Goal: Register for event/course

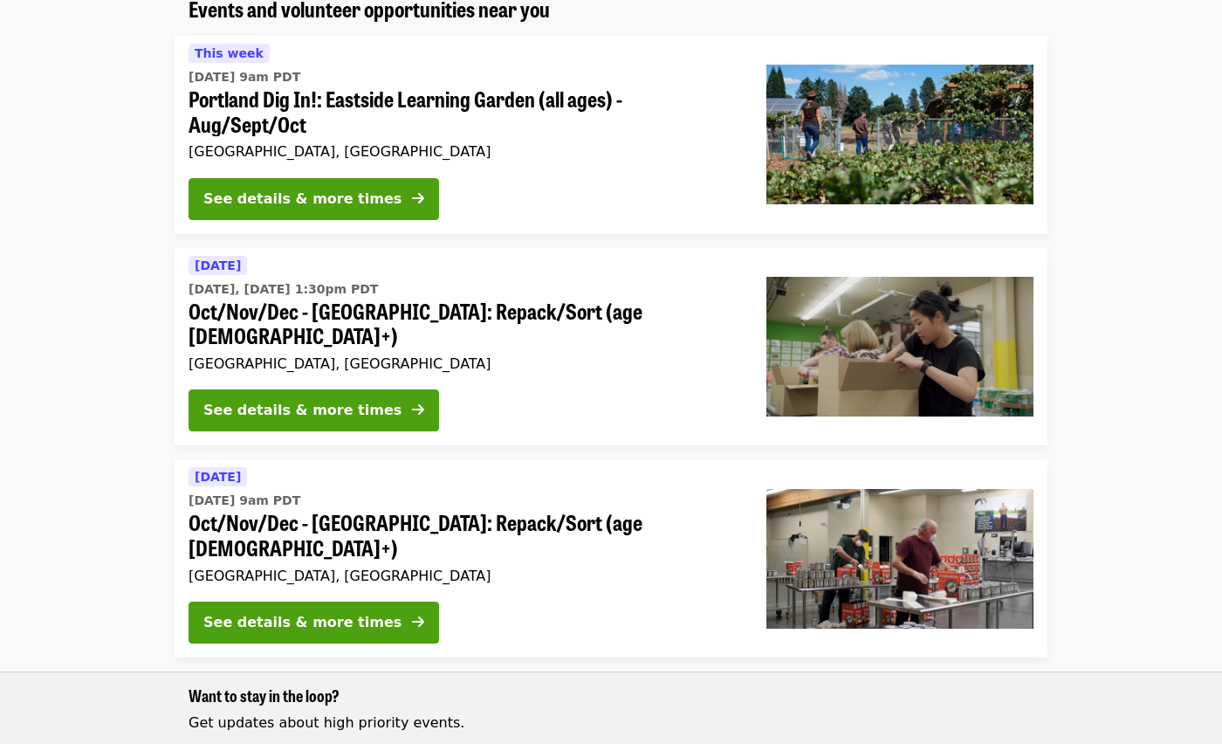
scroll to position [170, 0]
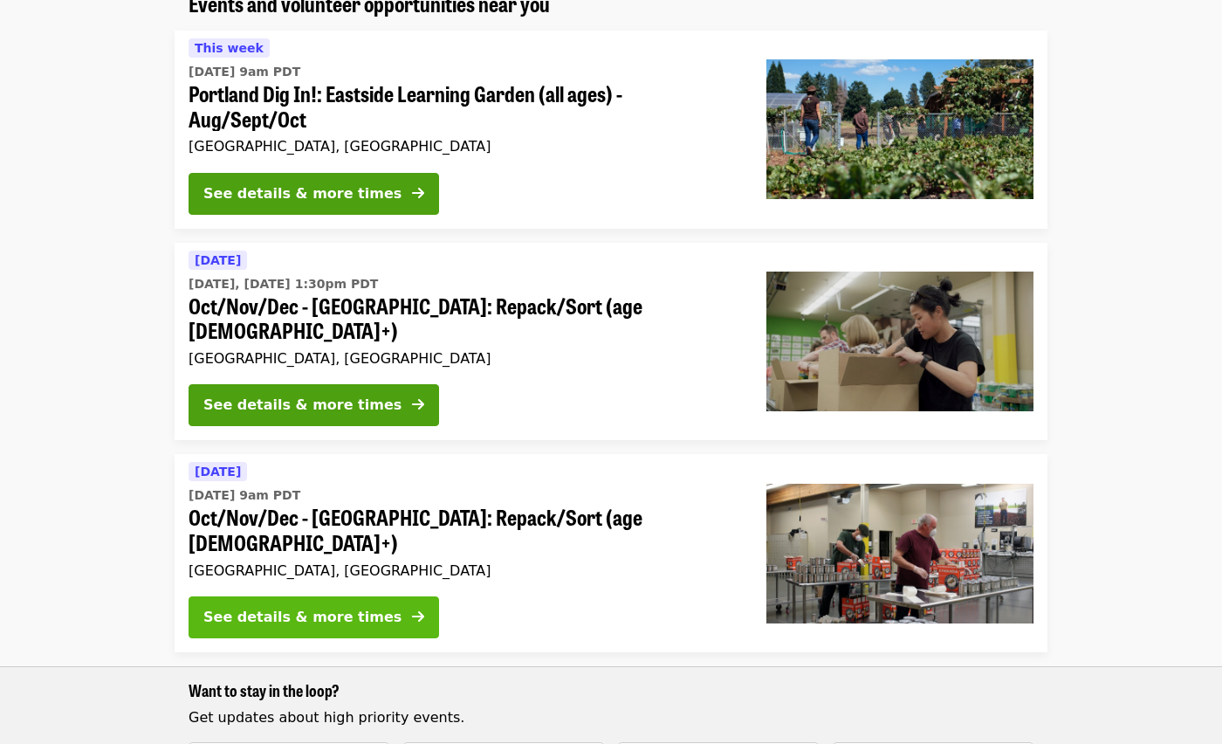
click at [412, 608] on icon "arrow-right icon" at bounding box center [418, 616] width 12 height 17
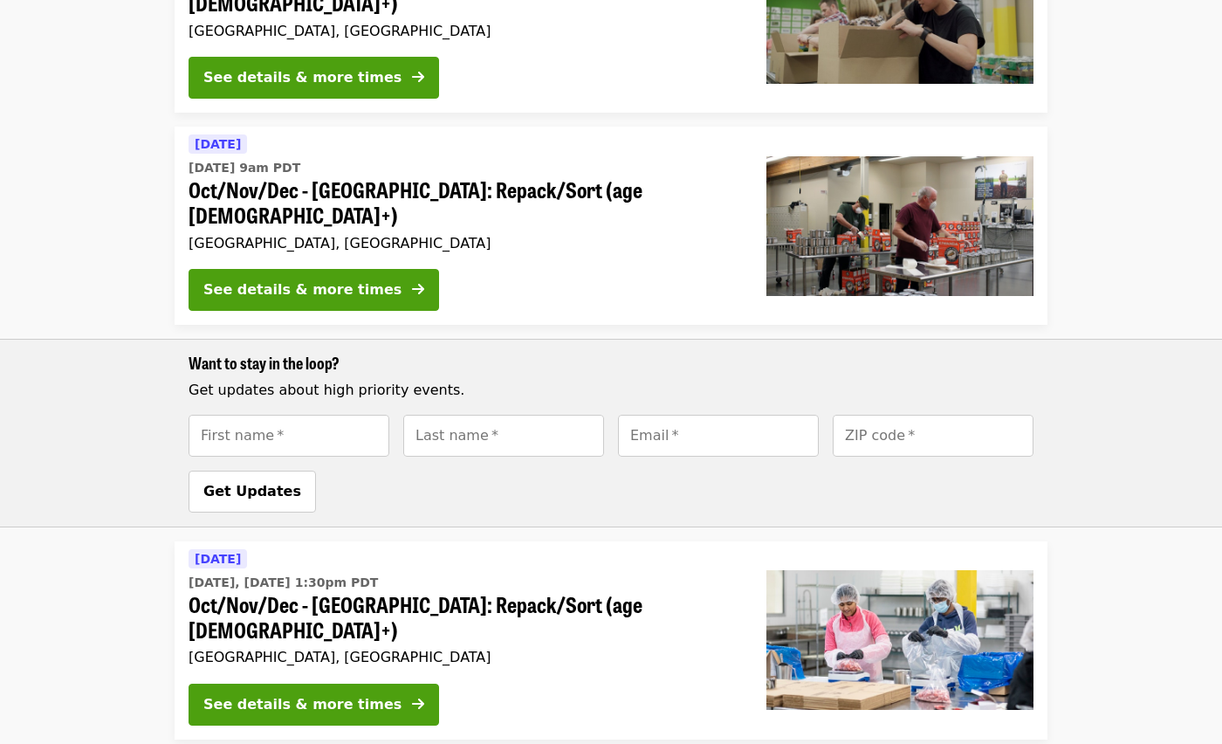
scroll to position [670, 0]
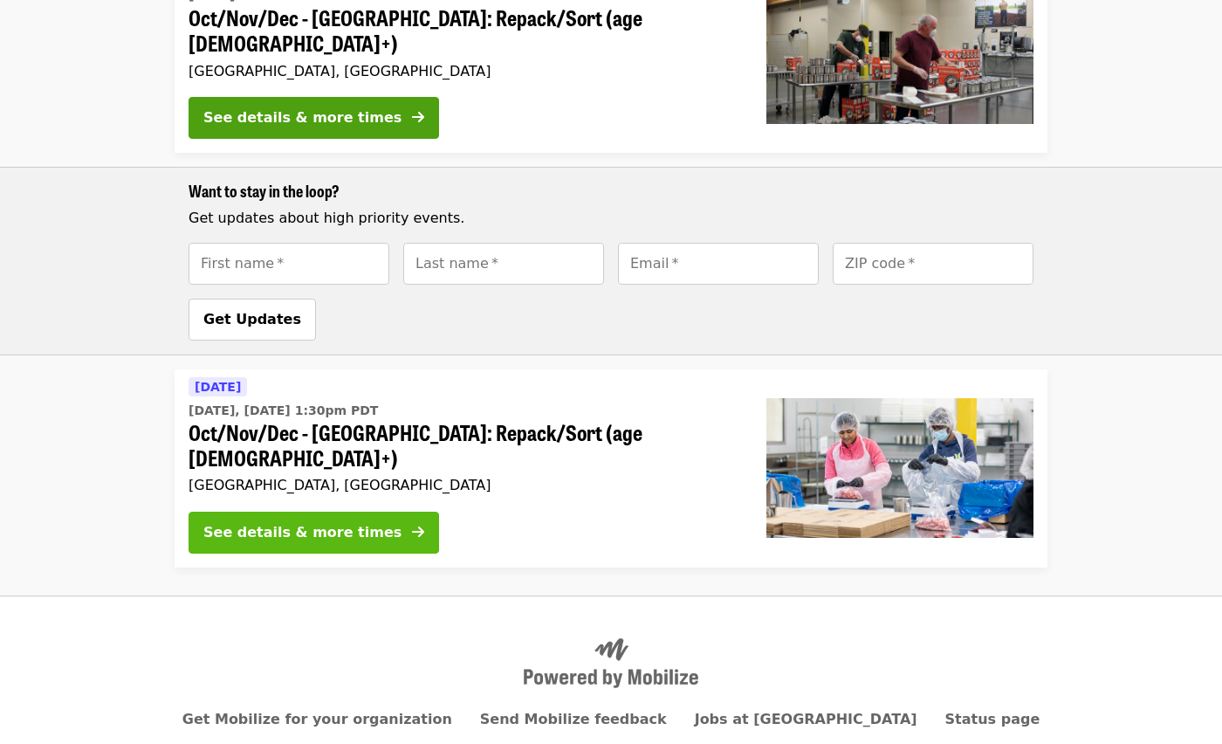
click at [285, 512] on button "See details & more times" at bounding box center [314, 533] width 251 height 42
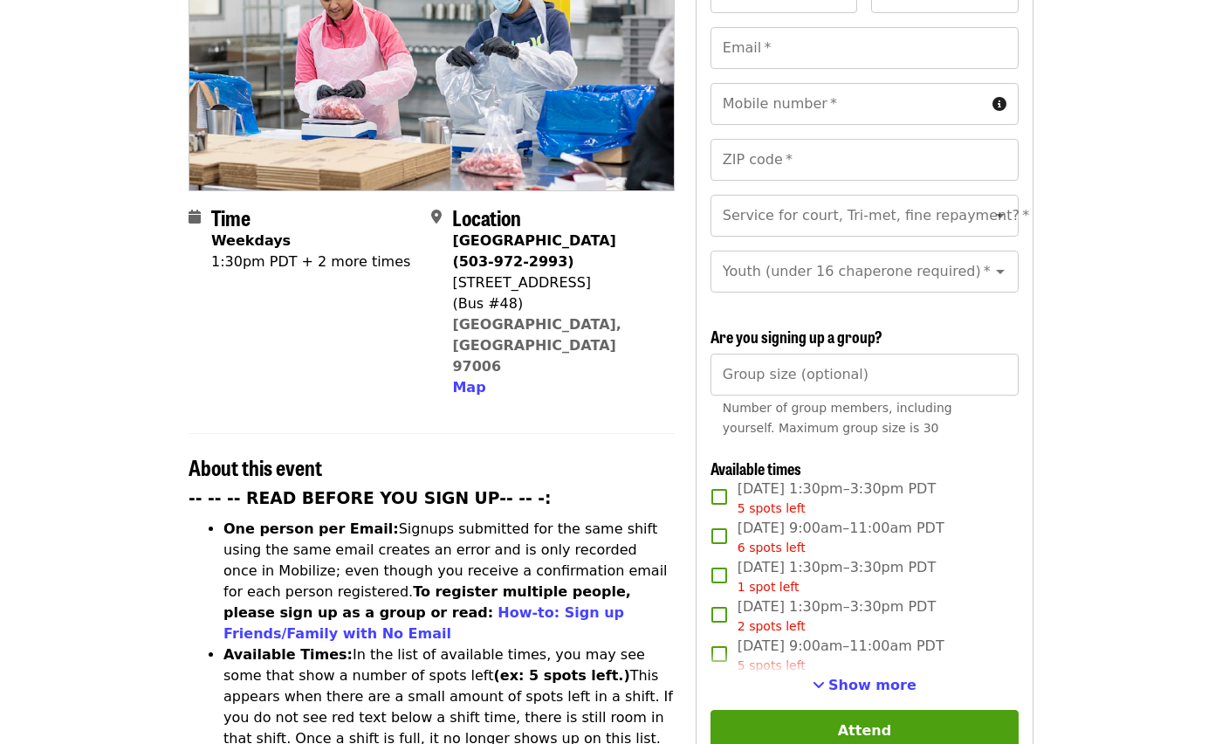
scroll to position [401, 0]
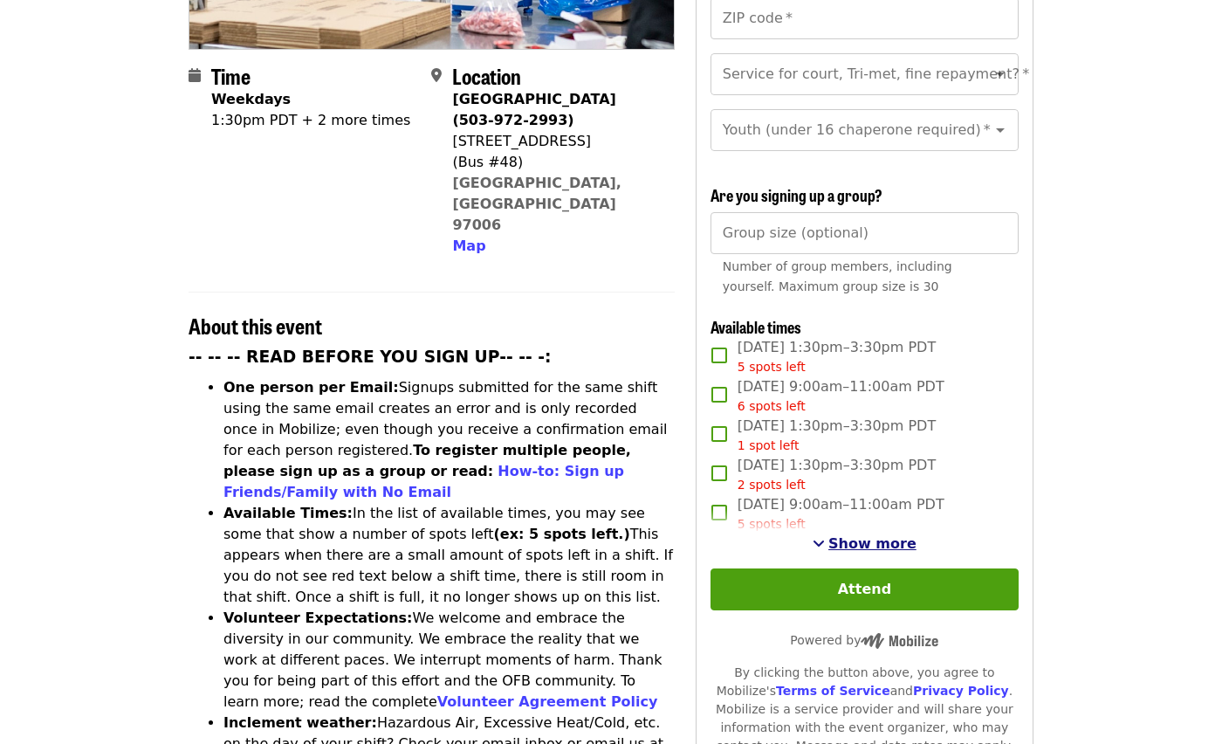
click at [879, 539] on span "Show more" at bounding box center [872, 543] width 88 height 17
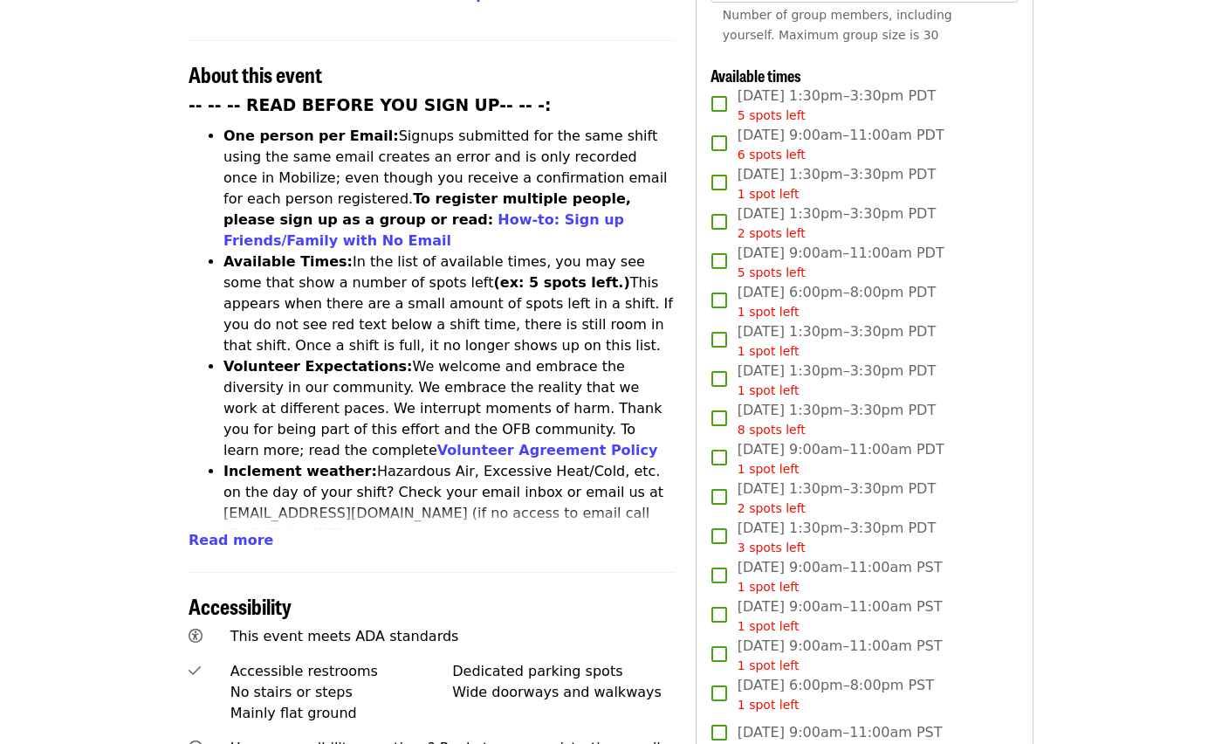
scroll to position [652, 0]
click at [323, 211] on link "How-to: Sign up Friends/Family with No Email" at bounding box center [423, 230] width 401 height 38
